Goal: Task Accomplishment & Management: Use online tool/utility

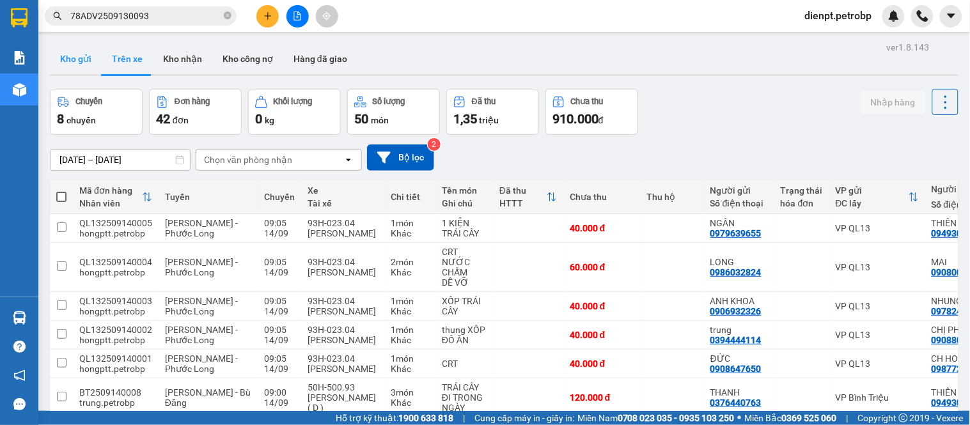
click at [74, 61] on button "Kho gửi" at bounding box center [76, 58] width 52 height 31
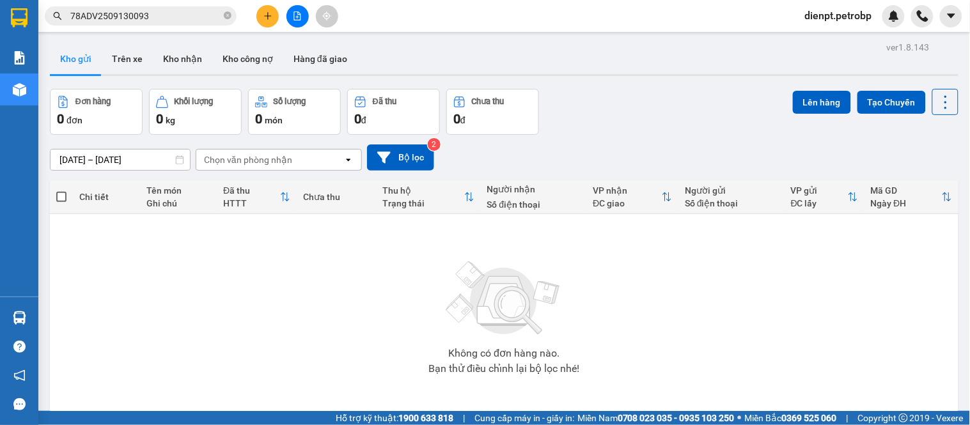
click at [649, 132] on div "Đơn hàng 0 đơn Khối lượng 0 kg Số lượng 0 món Đã thu 0 đ Chưa thu 0 đ Lên hàng …" at bounding box center [504, 112] width 909 height 46
click at [297, 14] on icon "file-add" at bounding box center [297, 16] width 7 height 9
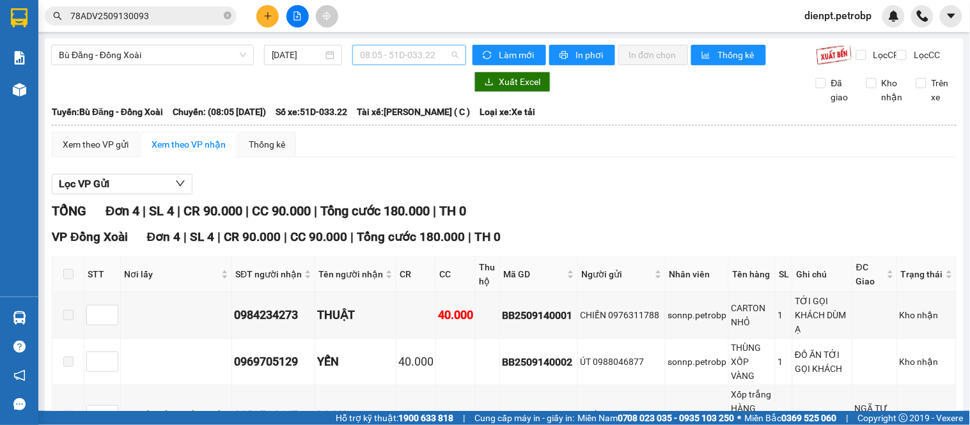
click at [375, 56] on span "08:05 - 51D-033.22" at bounding box center [409, 54] width 98 height 19
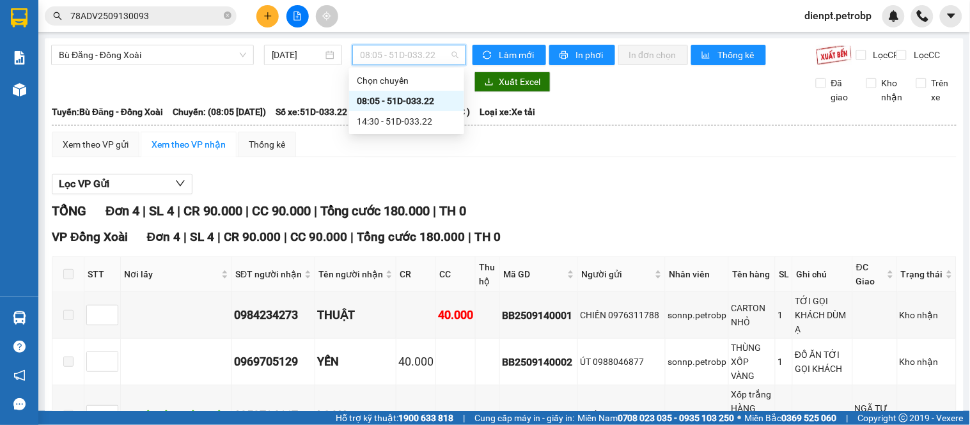
click at [392, 102] on div "08:05 - 51D-033.22" at bounding box center [407, 101] width 100 height 14
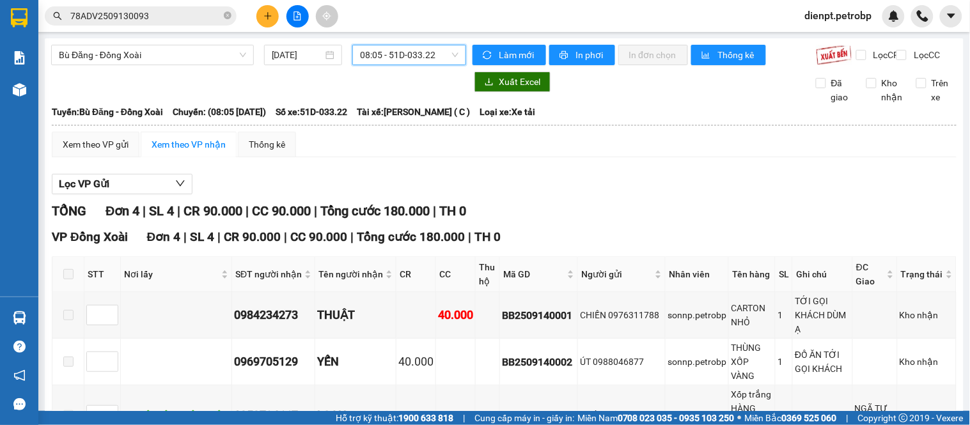
click at [526, 189] on div "Lọc VP Gửi" at bounding box center [504, 184] width 905 height 21
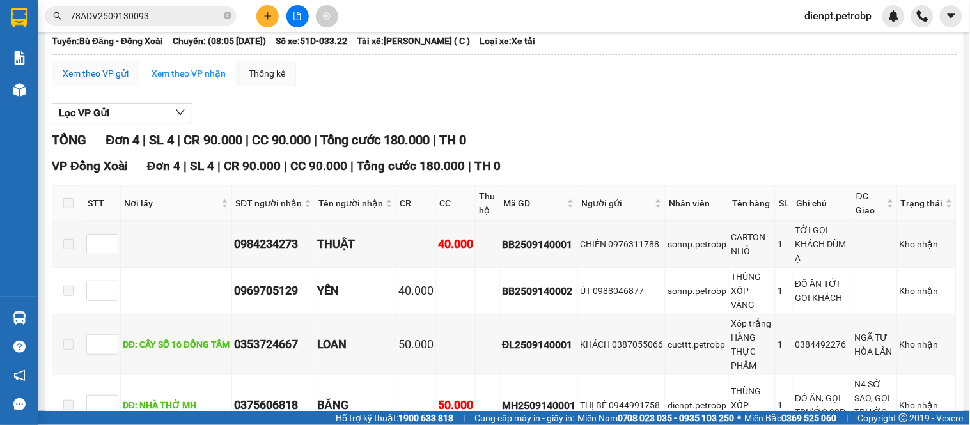
click at [77, 81] on div "Xem theo VP gửi" at bounding box center [96, 73] width 66 height 14
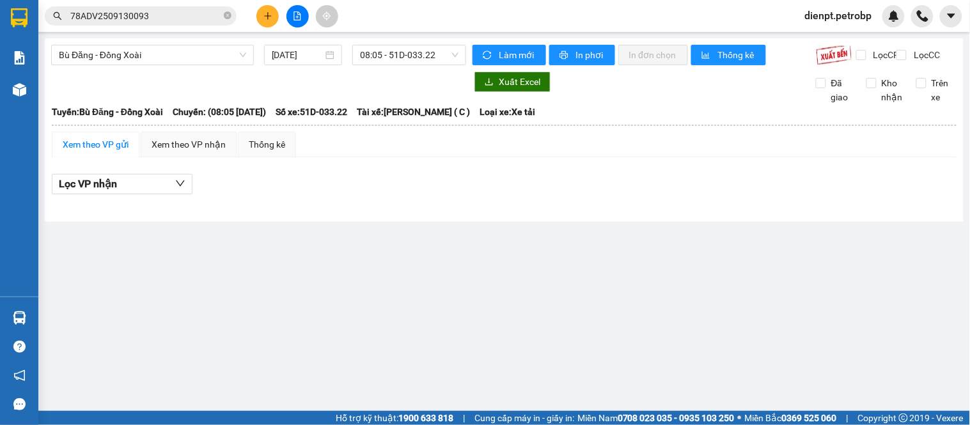
click at [111, 152] on div "Xem theo VP gửi" at bounding box center [96, 144] width 66 height 14
click at [207, 152] on div "Xem theo VP nhận" at bounding box center [189, 144] width 74 height 14
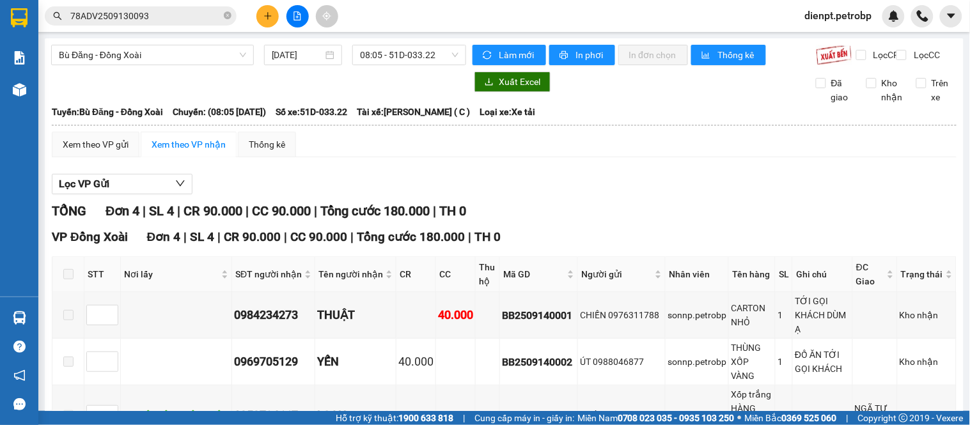
drag, startPoint x: 526, startPoint y: 201, endPoint x: 323, endPoint y: 205, distance: 203.4
click at [523, 195] on div "Lọc VP Gửi" at bounding box center [504, 184] width 905 height 21
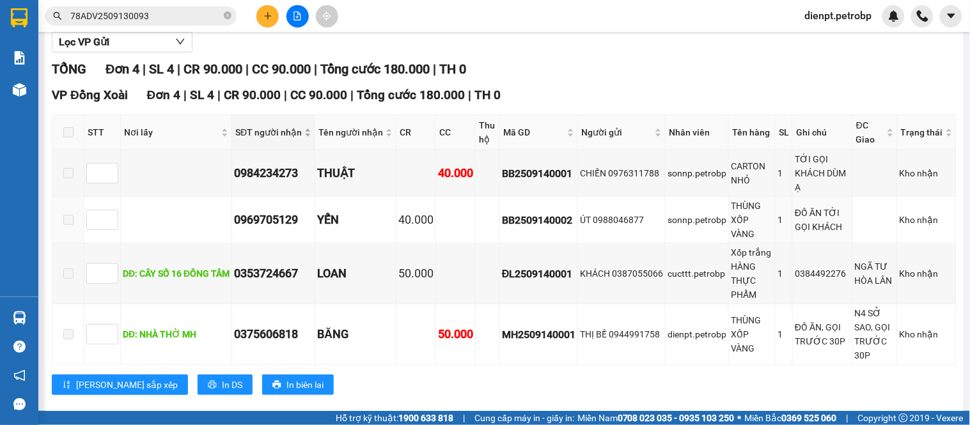
scroll to position [173, 0]
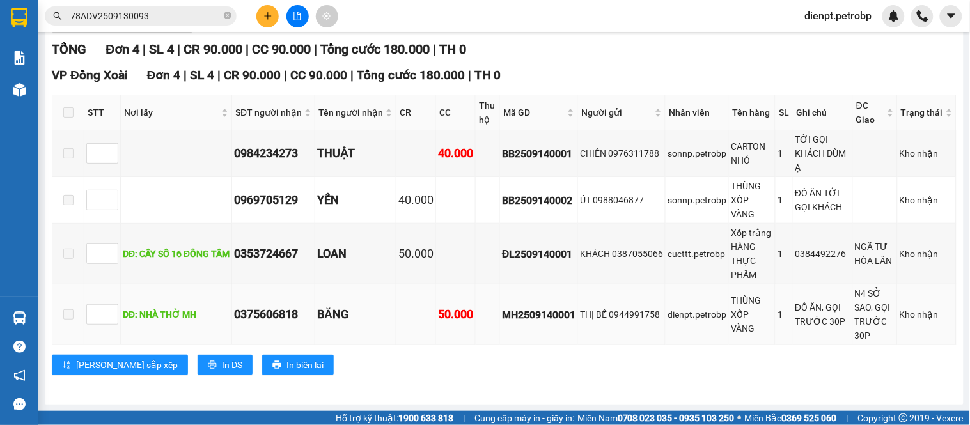
click at [526, 316] on div "MH2509140001" at bounding box center [539, 315] width 74 height 16
copy div "MH2509140001"
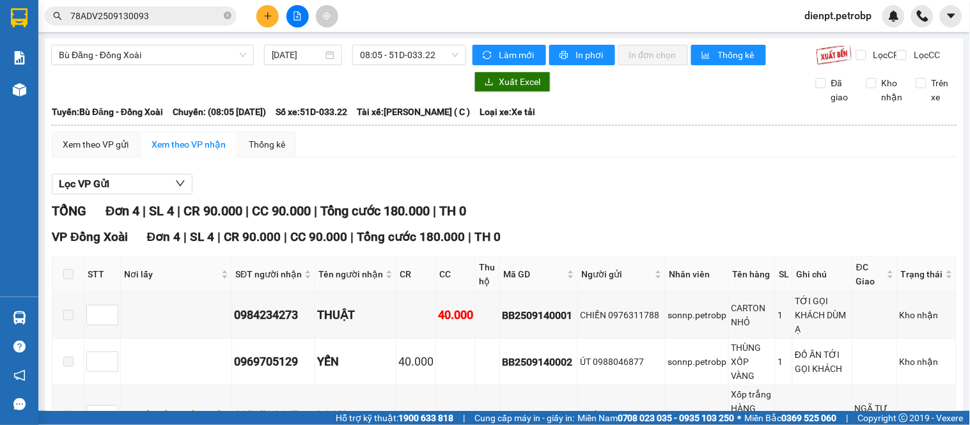
click at [173, 17] on input "78ADV2509130093" at bounding box center [145, 16] width 151 height 14
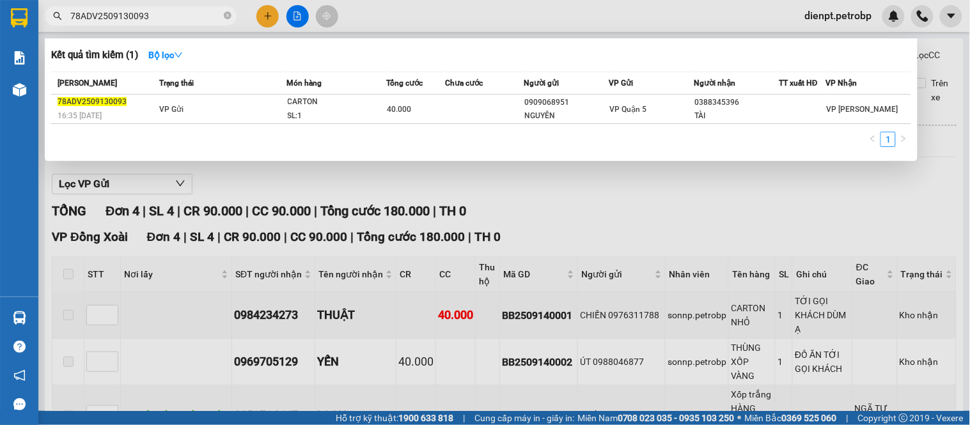
click at [173, 17] on input "78ADV2509130093" at bounding box center [145, 16] width 151 height 14
paste input "MH2509140001"
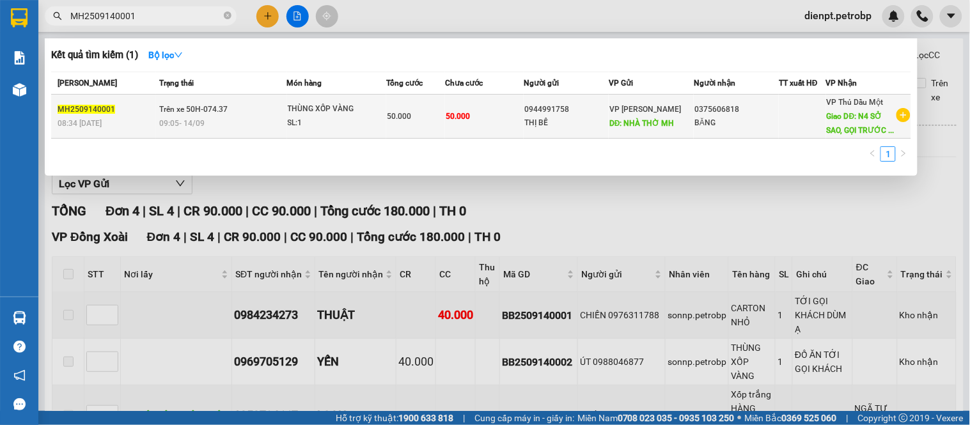
type input "MH2509140001"
click at [225, 106] on span "Trên xe 50H-074.37" at bounding box center [193, 109] width 68 height 9
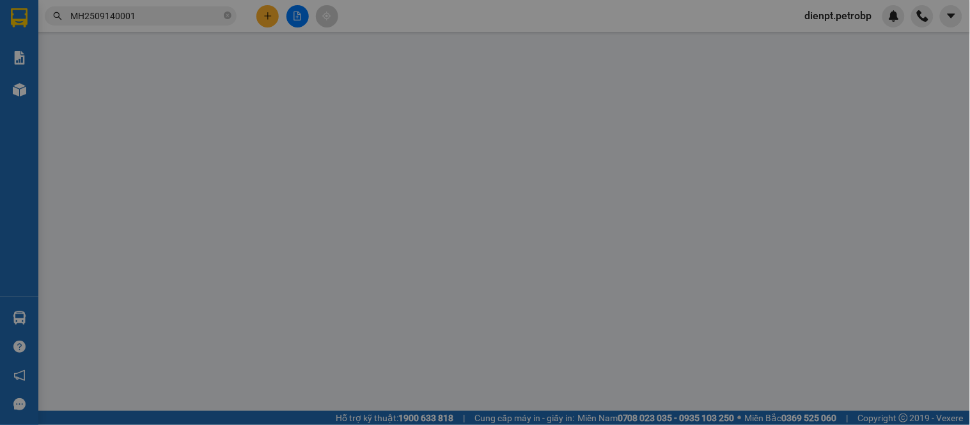
type input "0944991758"
type input "NHÀ THỜ MH"
type input "0375606818"
type input "N4 SỞ SAO, GỌI TRƯỚC 30P"
type input "50.000"
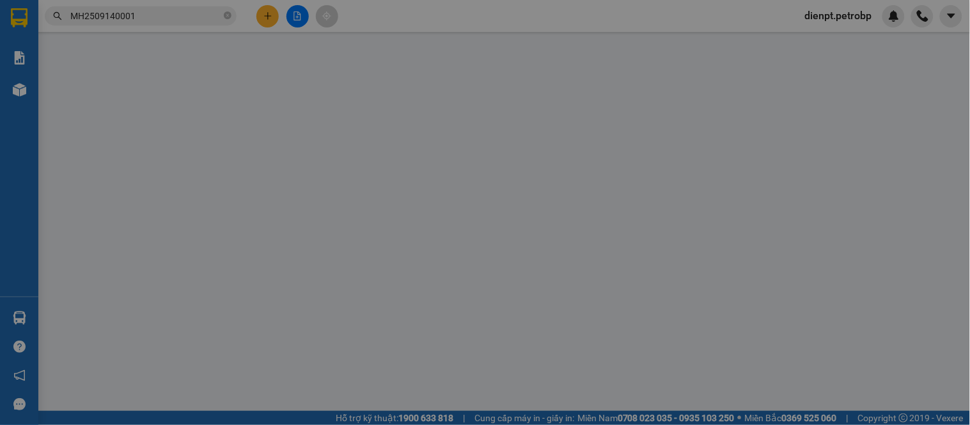
type input "50.000"
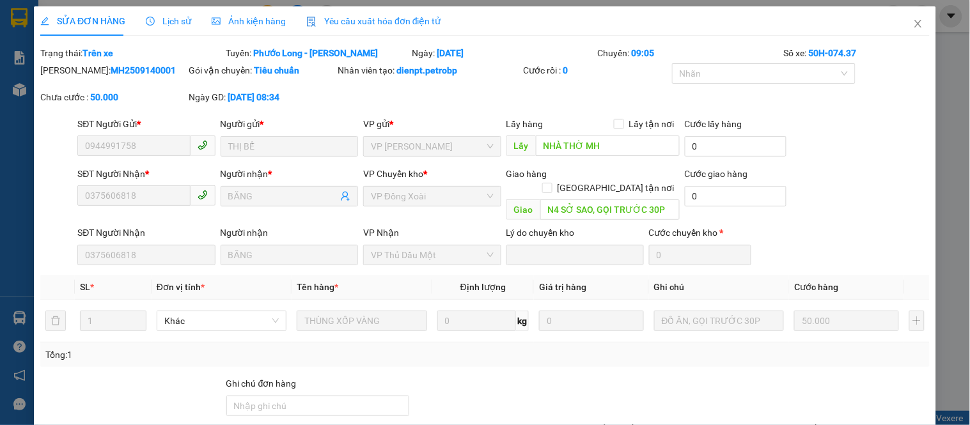
click at [175, 26] on span "Lịch sử" at bounding box center [168, 21] width 45 height 10
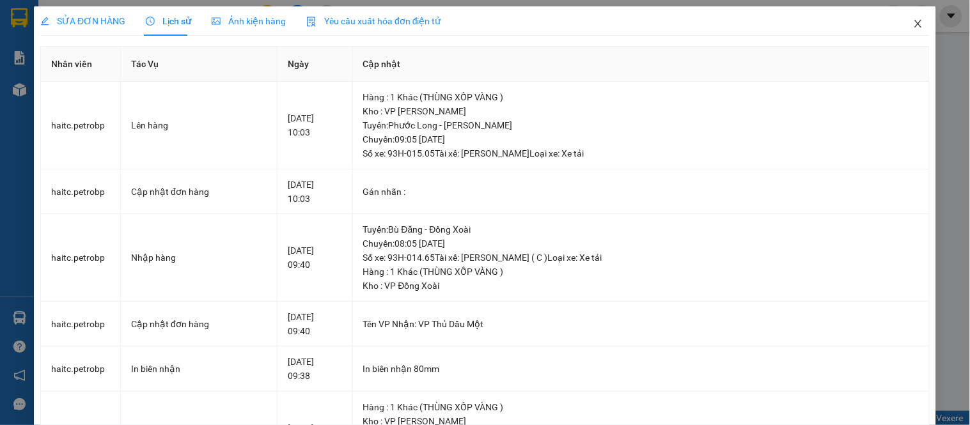
click at [905, 31] on span "Close" at bounding box center [918, 24] width 36 height 36
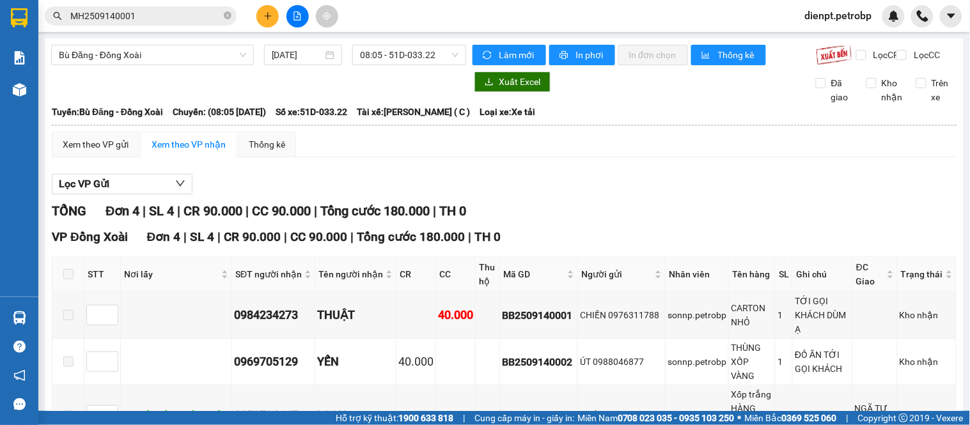
click at [532, 169] on div "Xem theo VP gửi Xem theo VP nhận Thống kê Lọc VP Gửi TỔNG Đơn 4 | SL 4 | CR 90…" at bounding box center [504, 342] width 905 height 421
click at [611, 190] on div "Lọc VP Gửi" at bounding box center [504, 184] width 905 height 21
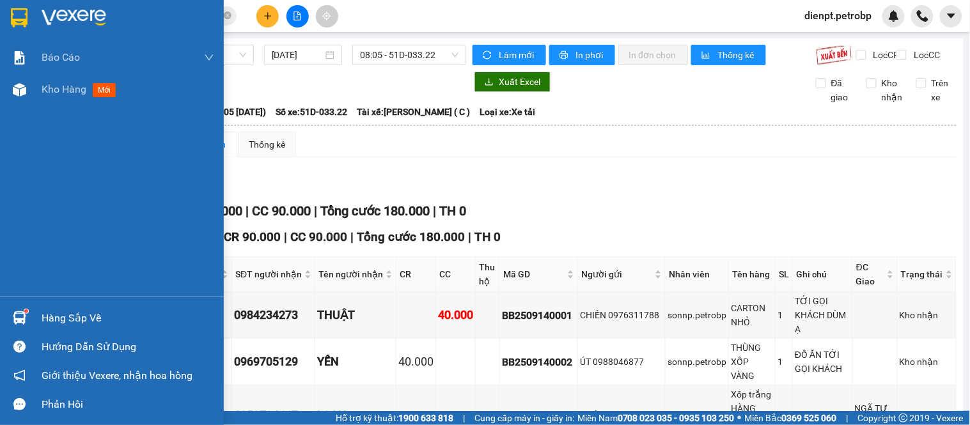
drag, startPoint x: 27, startPoint y: 321, endPoint x: 37, endPoint y: 320, distance: 10.3
click at [27, 321] on div at bounding box center [19, 318] width 22 height 22
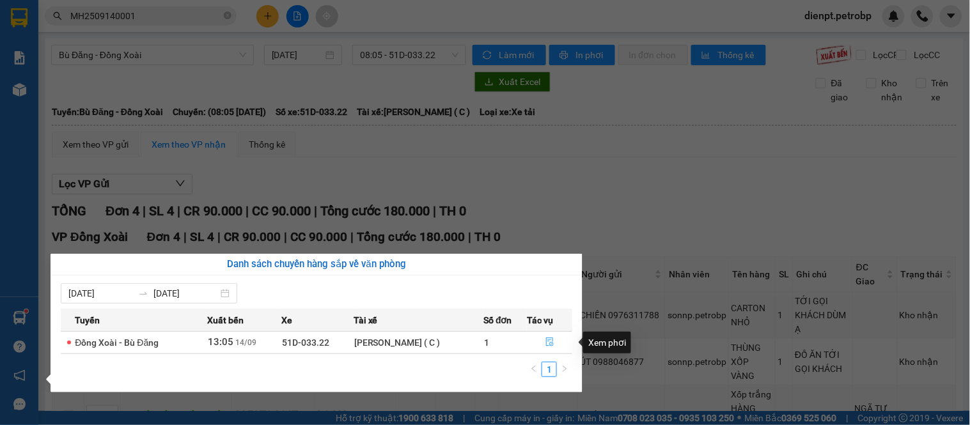
click at [550, 341] on icon "file-done" at bounding box center [549, 342] width 9 height 9
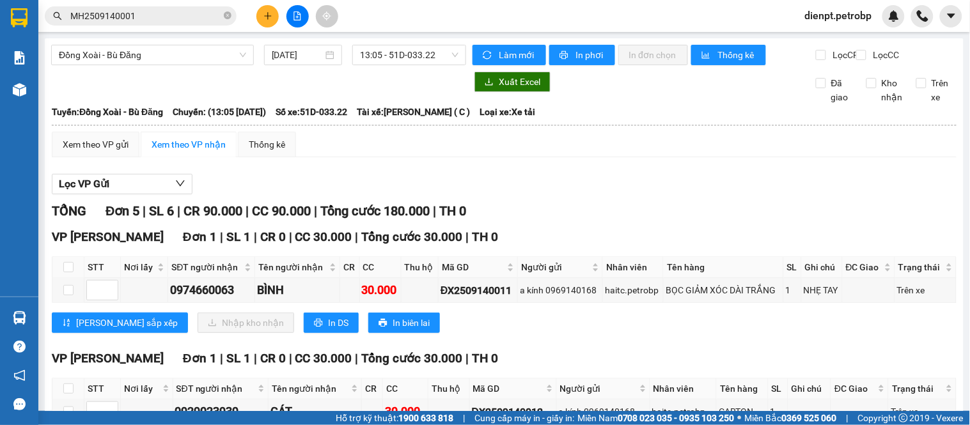
click at [551, 343] on div "VP [PERSON_NAME] Đơn 1 | SL 1 | CR 0 | CC 30.000 | Tổng cước 30.000 | TH 0 STT …" at bounding box center [504, 285] width 905 height 115
click at [608, 221] on div "TỔNG Đơn 5 | SL 6 | CR 90.000 | CC 90.000 | Tổng cước 180.000 | TH 0" at bounding box center [504, 211] width 905 height 20
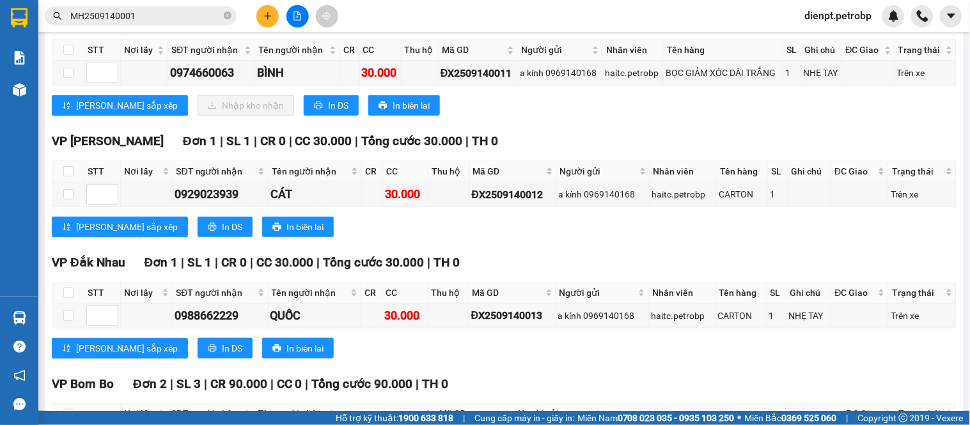
scroll to position [4, 0]
